Goal: Task Accomplishment & Management: Use online tool/utility

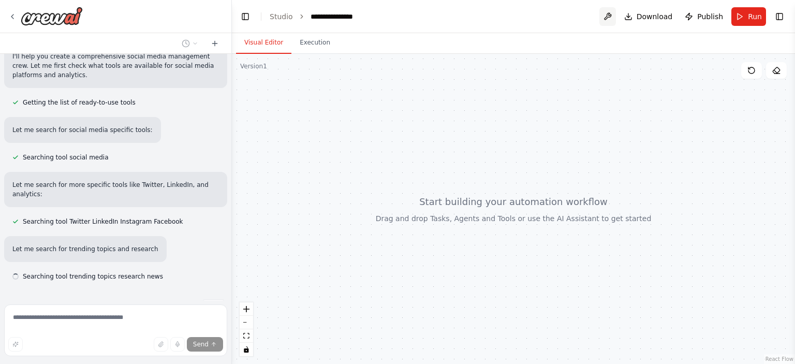
scroll to position [204, 0]
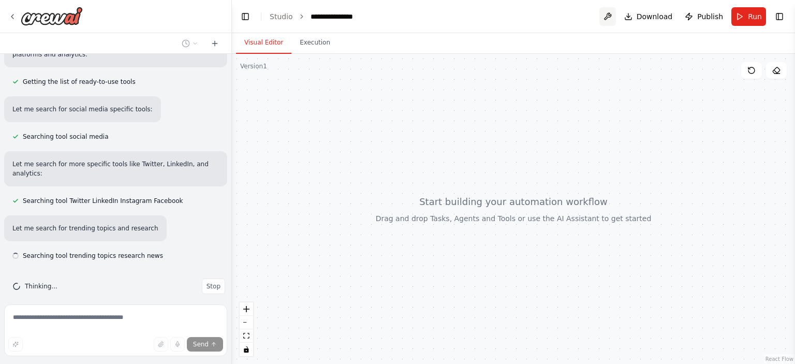
click at [610, 18] on button at bounding box center [607, 16] width 17 height 19
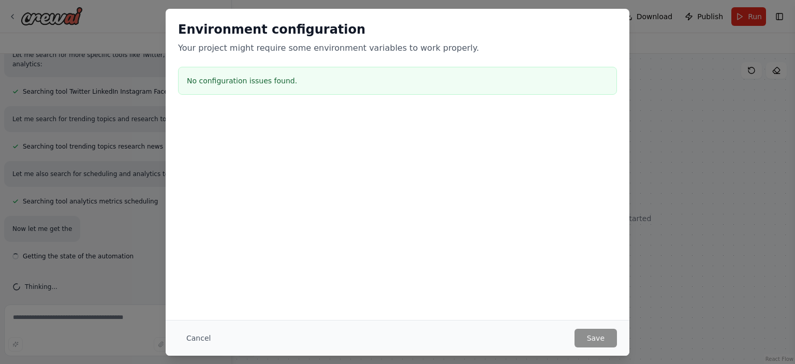
scroll to position [314, 0]
click at [695, 32] on div "Environment configuration Your project might require some environment variables…" at bounding box center [397, 182] width 795 height 364
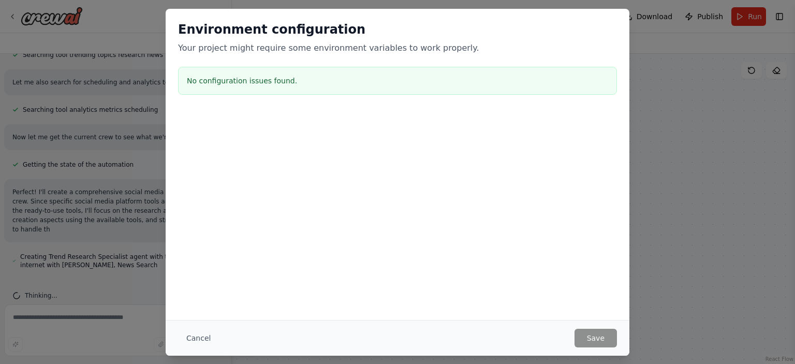
click at [675, 34] on div "Environment configuration Your project might require some environment variables…" at bounding box center [397, 182] width 795 height 364
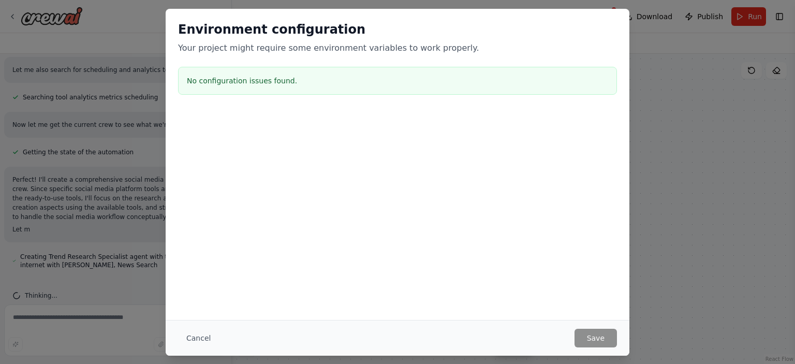
scroll to position [426, 0]
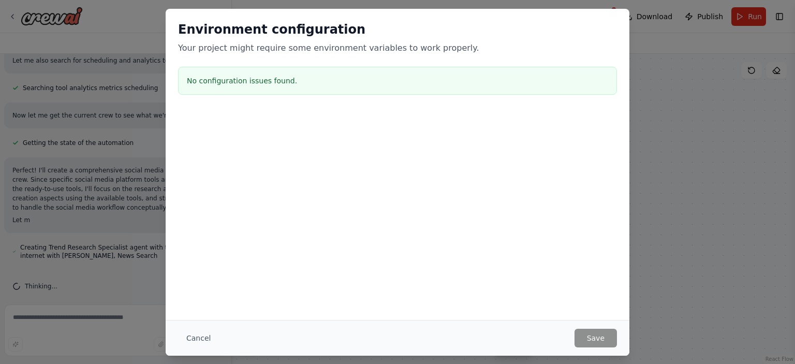
drag, startPoint x: 715, startPoint y: 66, endPoint x: 722, endPoint y: 78, distance: 14.2
click at [722, 78] on div "Environment configuration Your project might require some environment variables…" at bounding box center [397, 182] width 795 height 364
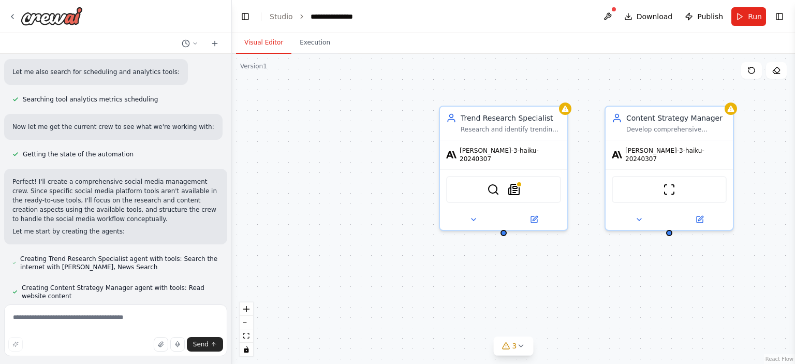
scroll to position [356, 0]
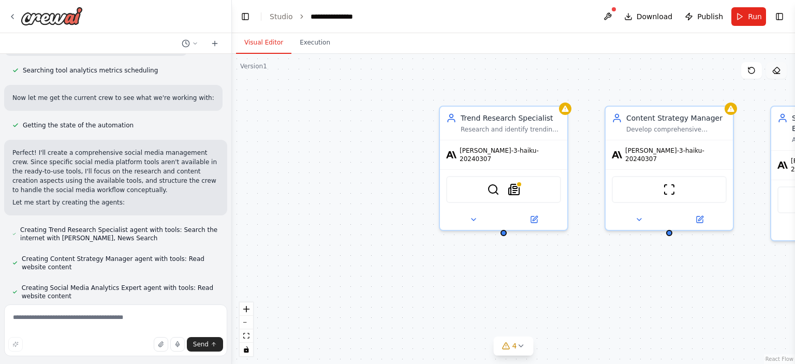
click at [777, 72] on icon at bounding box center [776, 70] width 7 height 6
click at [777, 71] on icon at bounding box center [776, 70] width 8 height 8
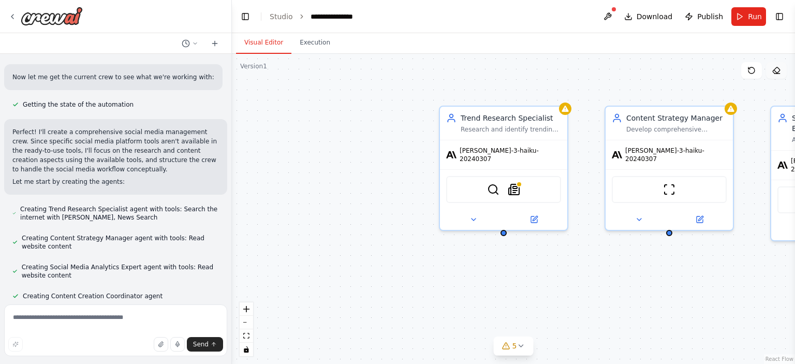
click at [777, 71] on icon at bounding box center [776, 70] width 8 height 8
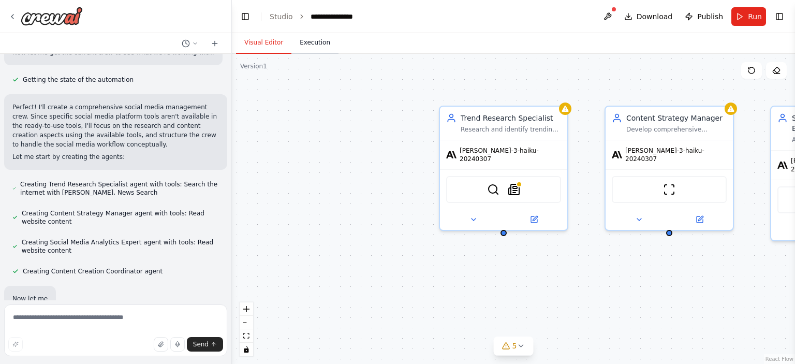
scroll to position [411, 0]
